Goal: Transaction & Acquisition: Purchase product/service

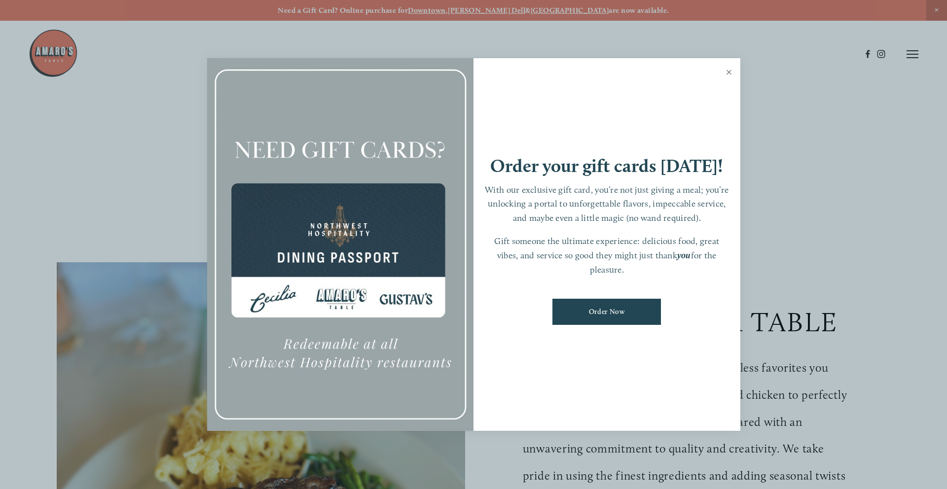
click at [730, 76] on link "Close" at bounding box center [729, 74] width 19 height 28
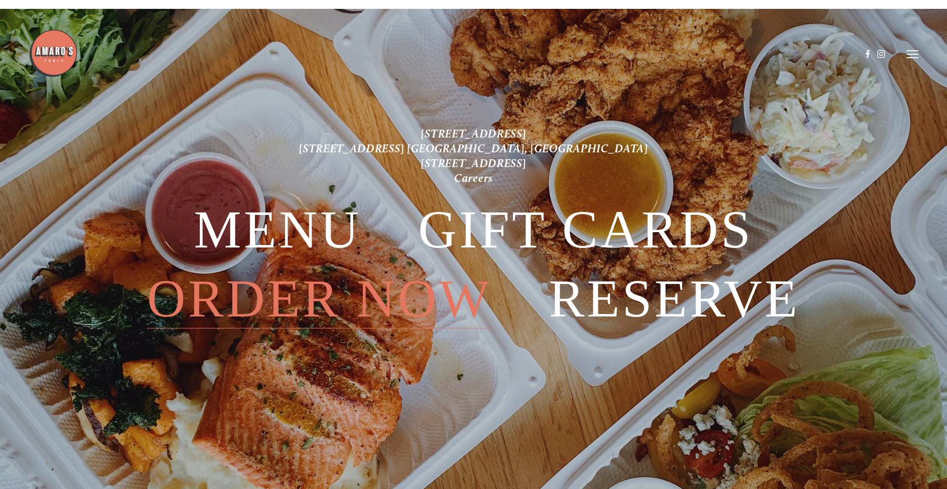
scroll to position [2474, 0]
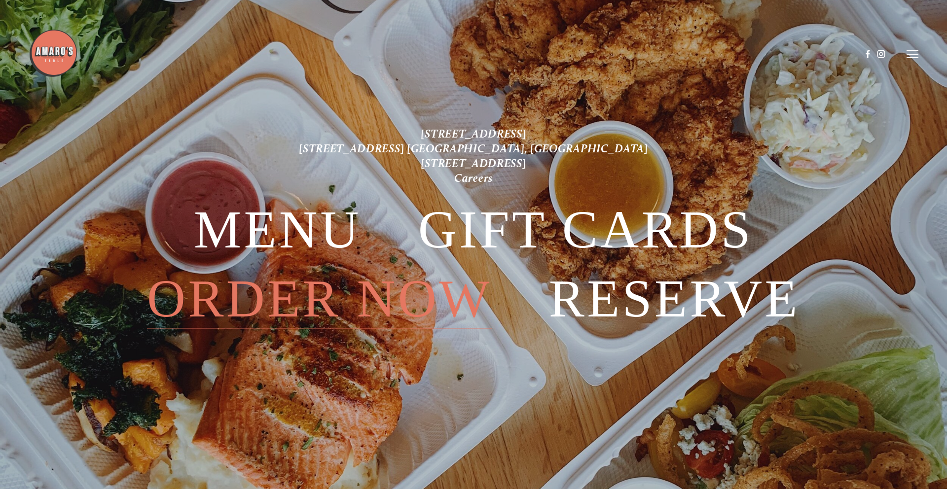
click at [353, 292] on span "Order Now" at bounding box center [319, 299] width 345 height 59
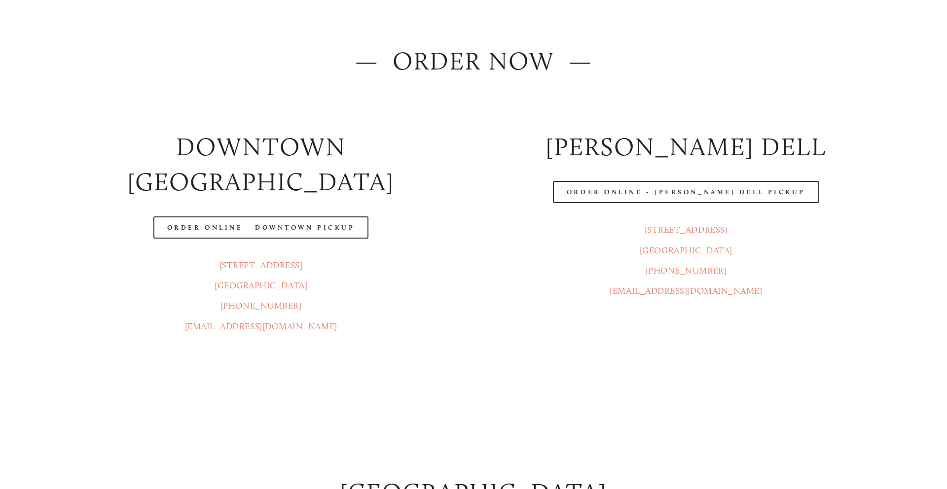
scroll to position [131, 0]
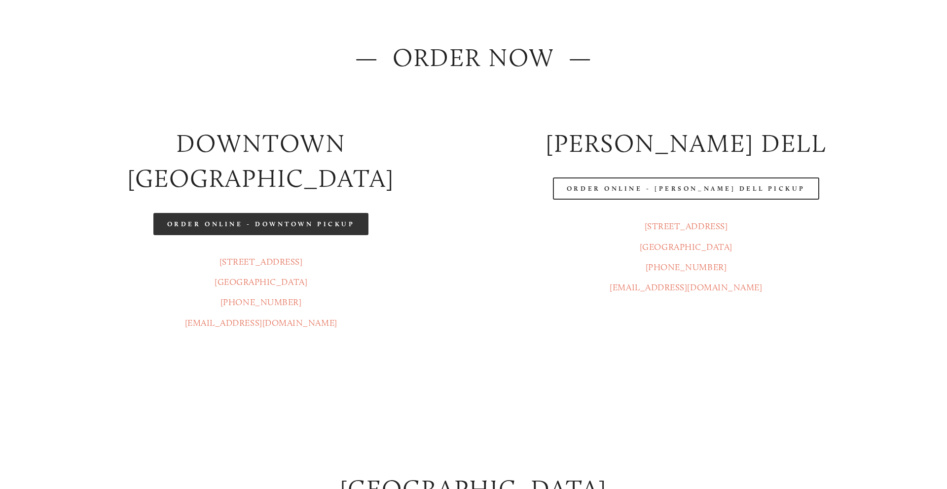
click at [324, 213] on link "Order Online - Downtown pickup" at bounding box center [261, 224] width 216 height 22
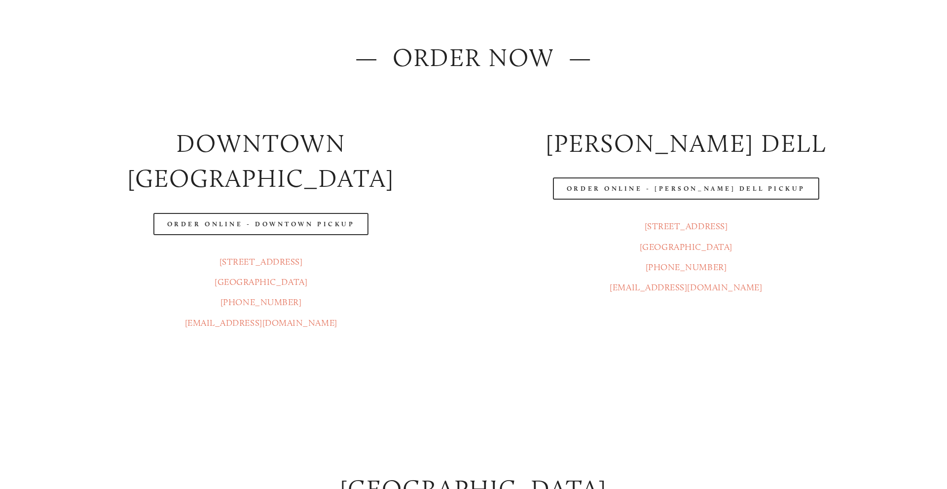
scroll to position [0, 0]
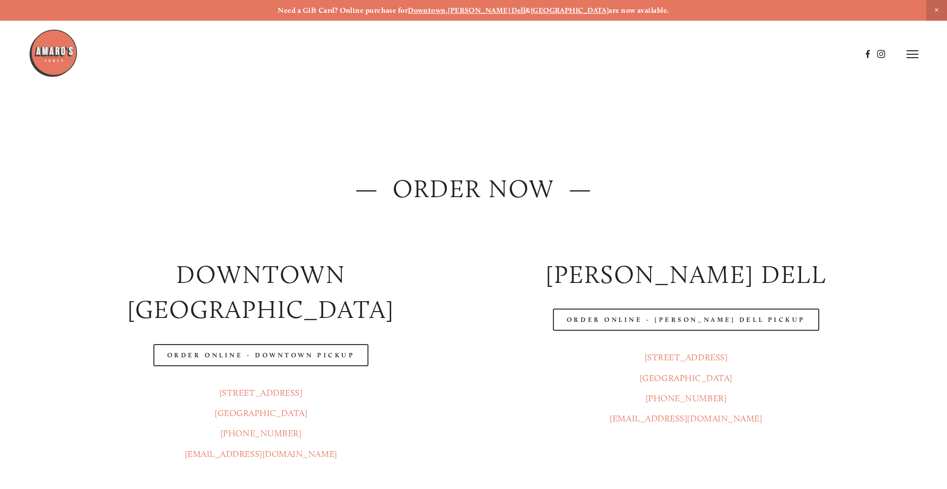
click at [915, 54] on line at bounding box center [913, 54] width 12 height 0
click at [703, 55] on span "Menu" at bounding box center [704, 53] width 20 height 9
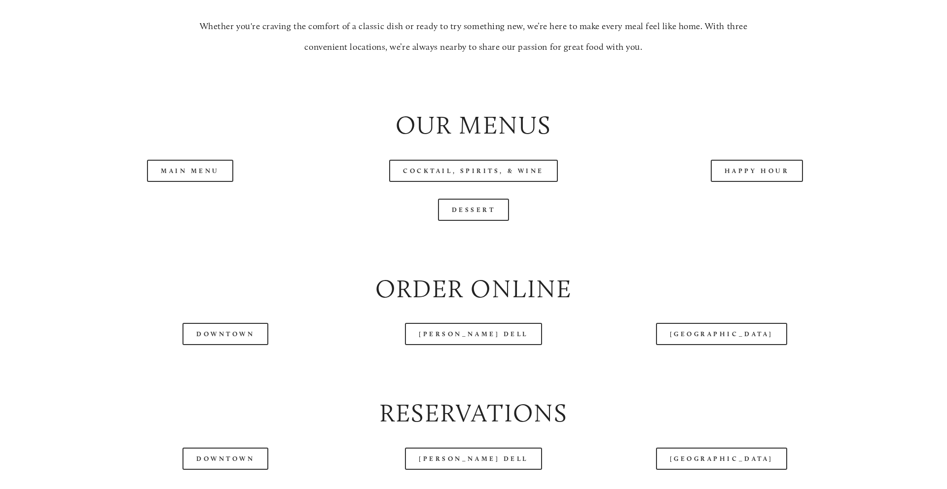
scroll to position [1072, 0]
click at [208, 173] on link "Main Menu" at bounding box center [190, 170] width 86 height 22
